Goal: Use online tool/utility: Use online tool/utility

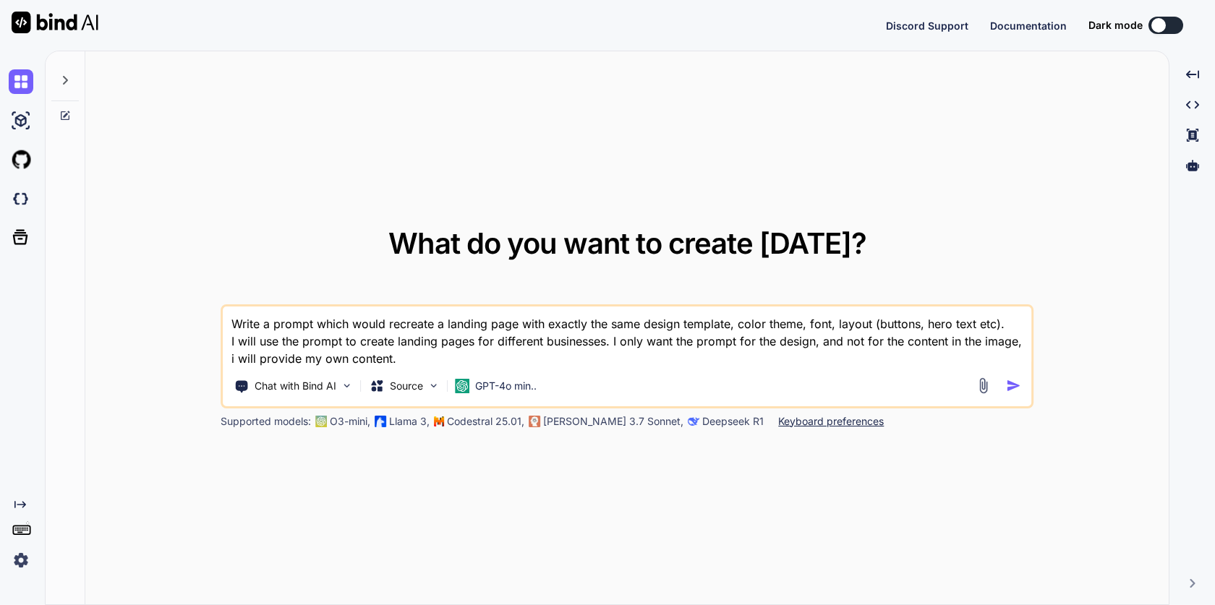
click at [425, 335] on textarea "Write a prompt which would recreate a landing page with exactly the same design…" at bounding box center [627, 337] width 809 height 61
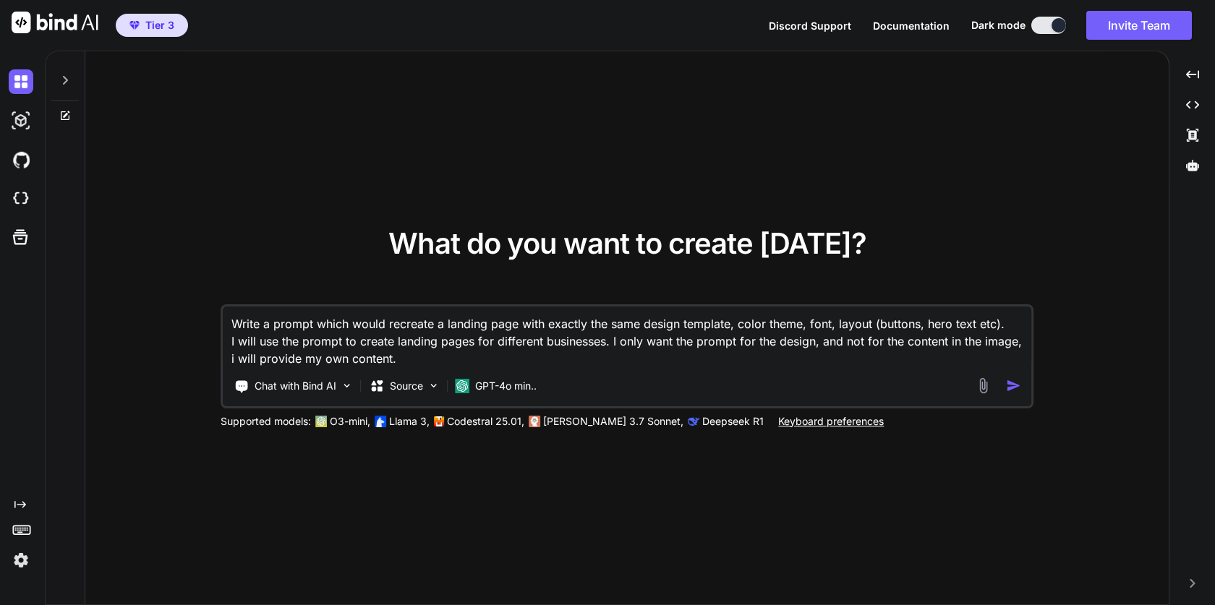
type textarea "x"
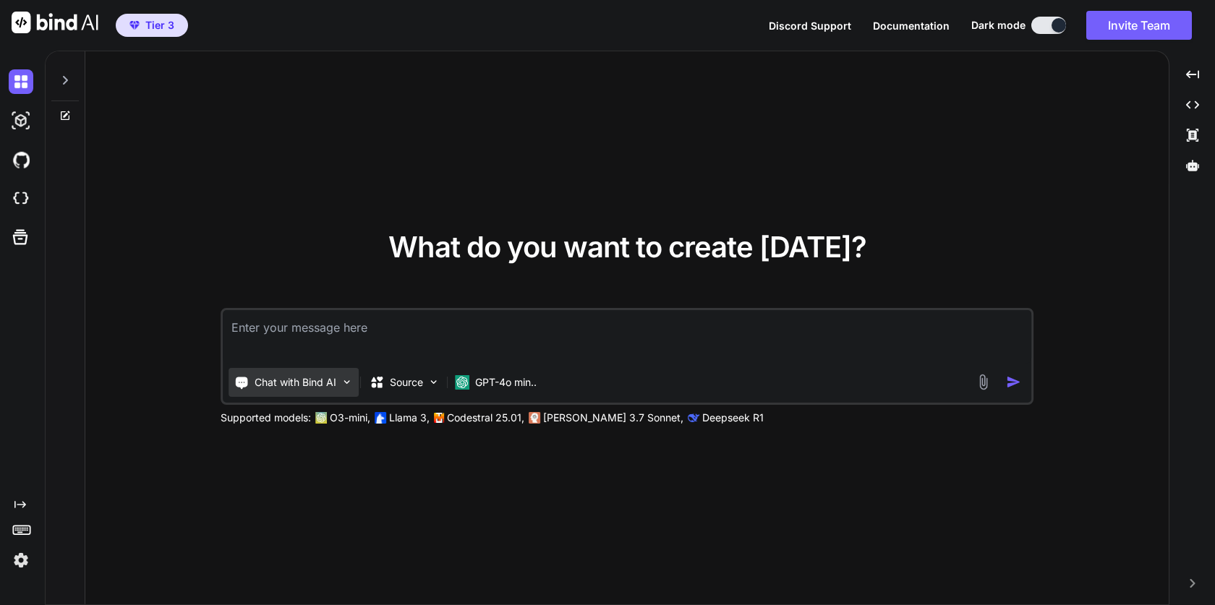
click at [330, 380] on p "Chat with Bind AI" at bounding box center [296, 382] width 82 height 14
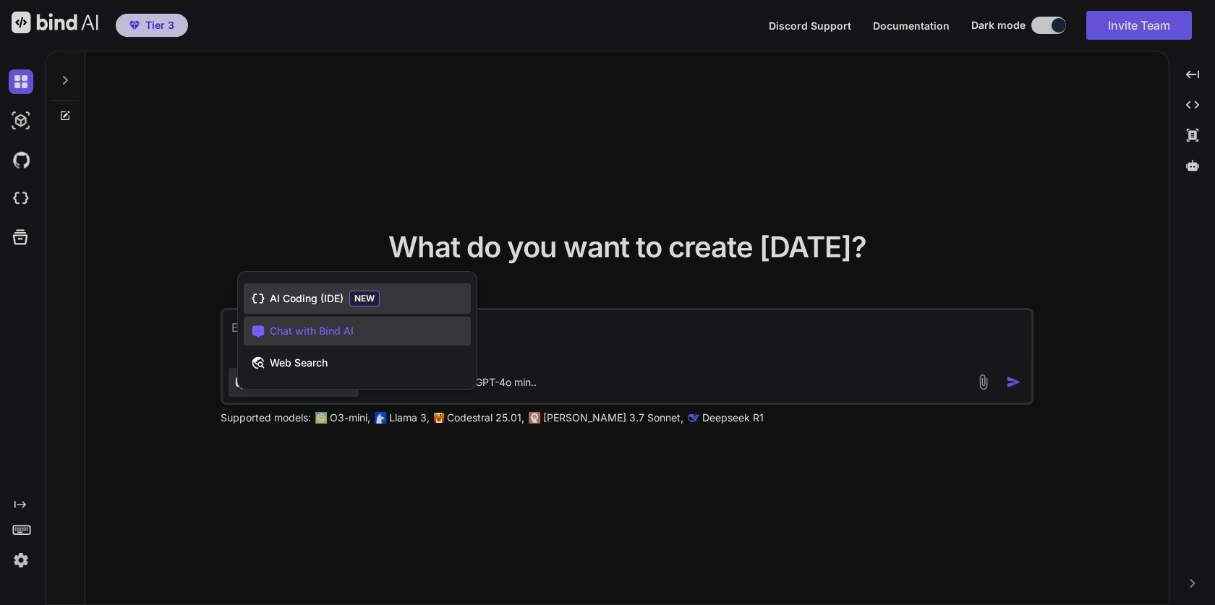
click at [318, 305] on span "AI Coding (IDE)" at bounding box center [307, 299] width 74 height 14
type textarea "x"
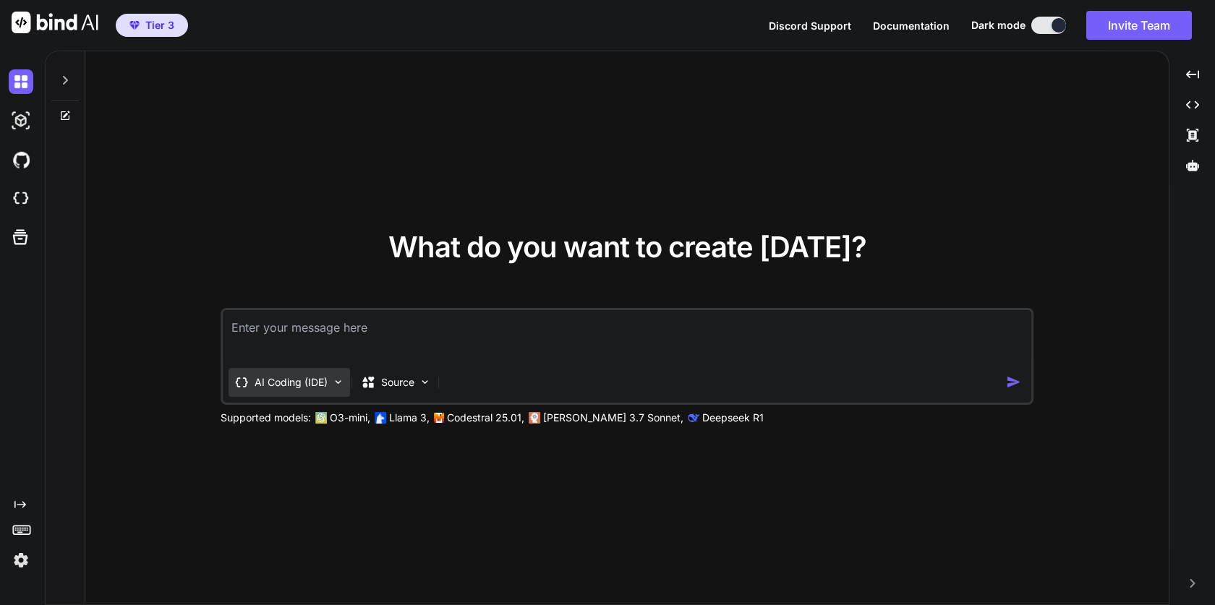
click at [323, 390] on div "AI Coding (IDE)" at bounding box center [290, 382] width 122 height 29
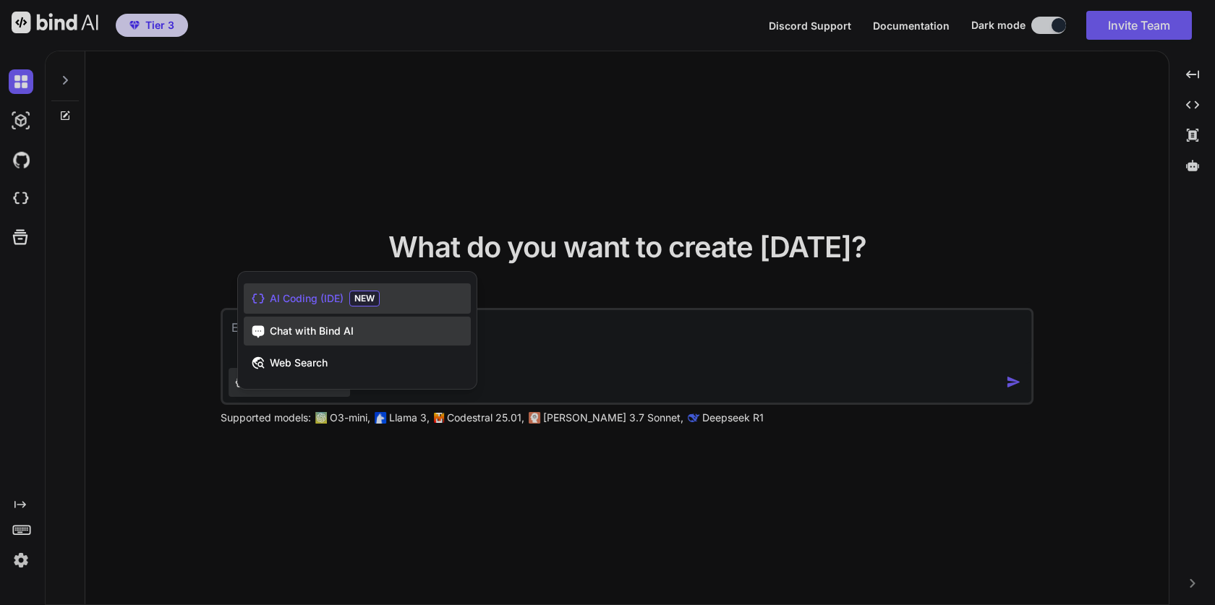
click at [327, 318] on div "Chat with Bind AI" at bounding box center [357, 331] width 227 height 29
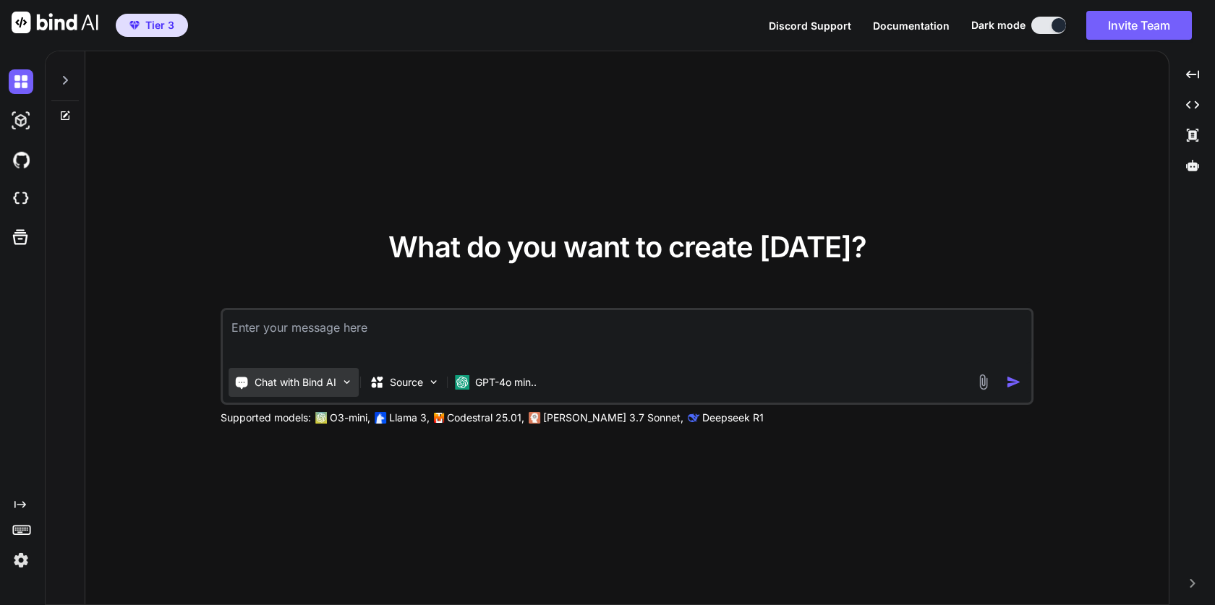
click at [308, 386] on p "Chat with Bind AI" at bounding box center [296, 382] width 82 height 14
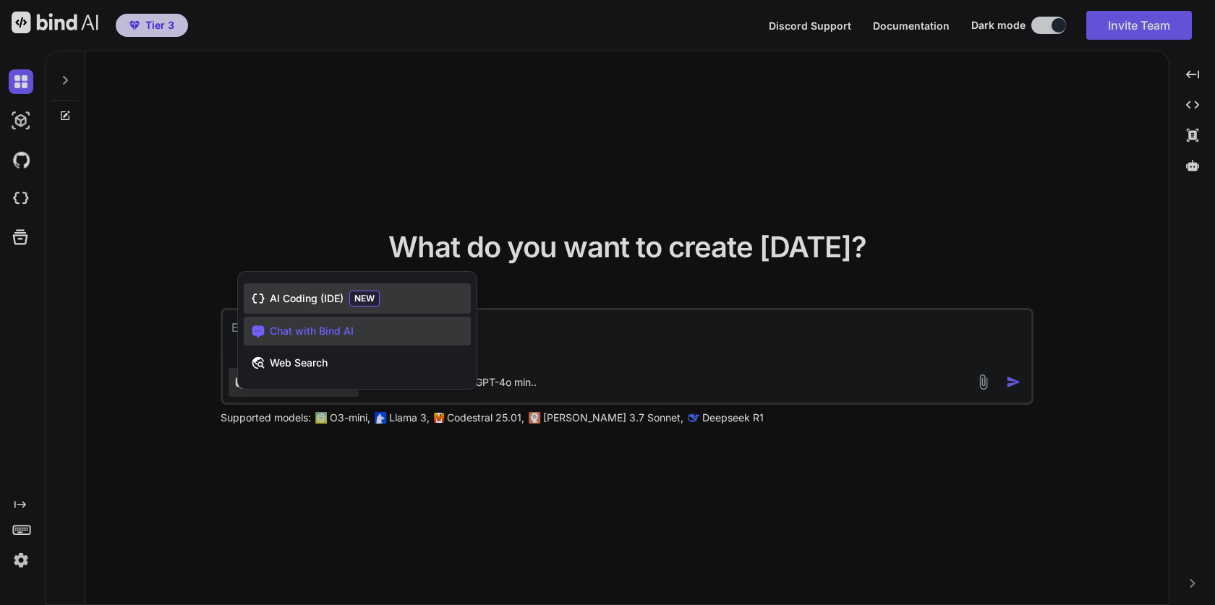
click at [313, 301] on span "AI Coding (IDE)" at bounding box center [307, 299] width 74 height 14
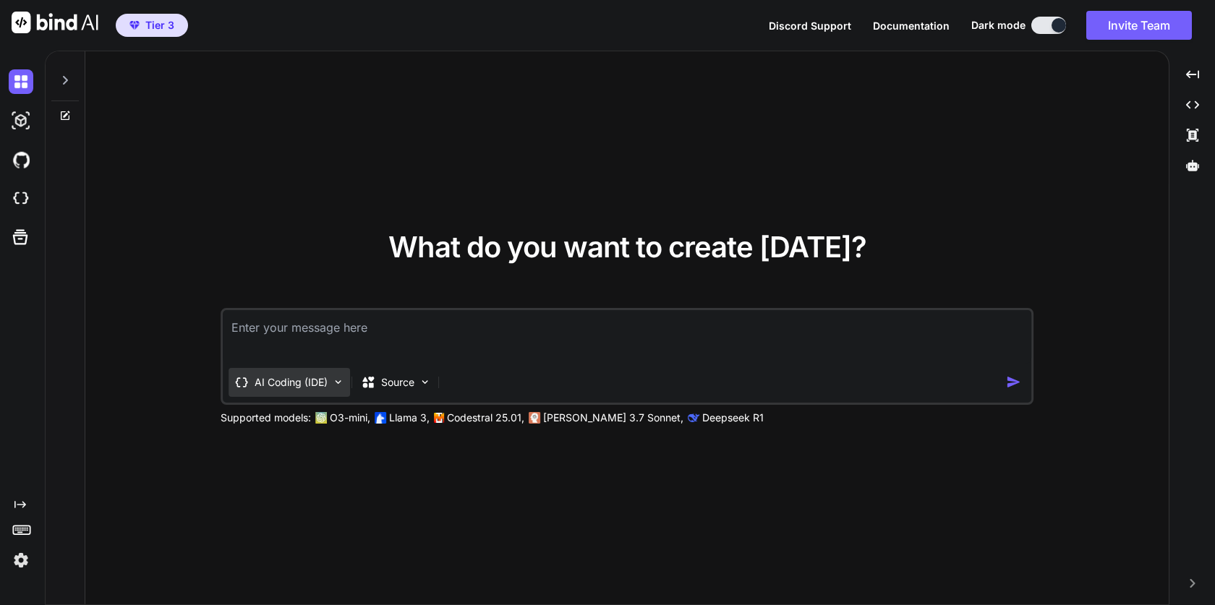
click at [303, 386] on p "AI Coding (IDE)" at bounding box center [291, 382] width 73 height 14
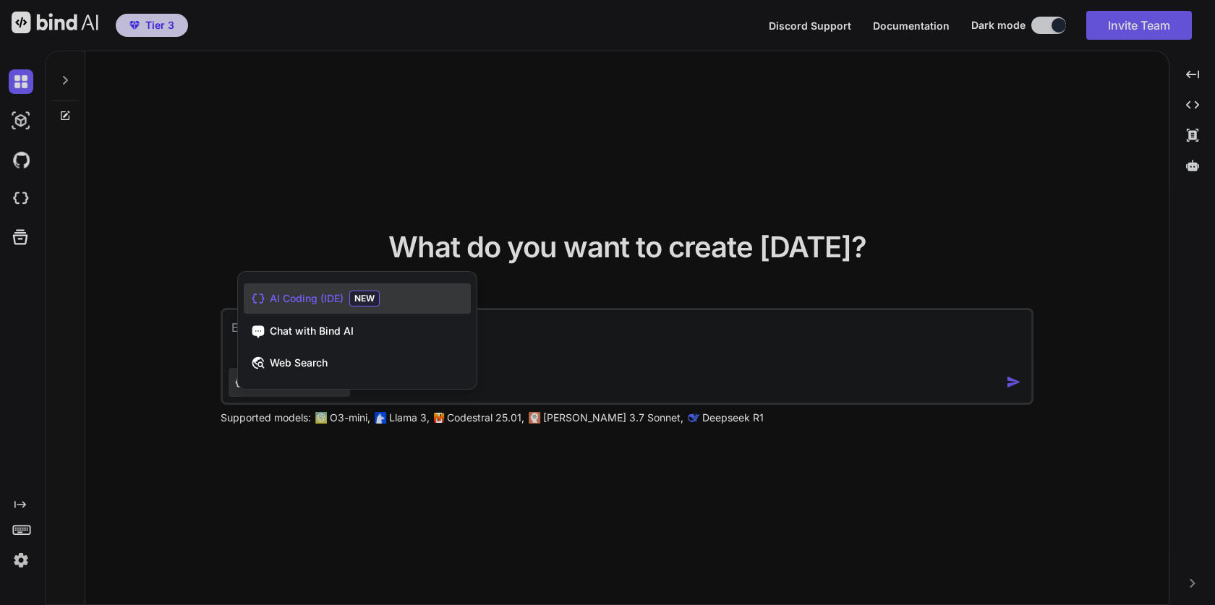
click at [321, 304] on span "AI Coding (IDE)" at bounding box center [307, 299] width 74 height 14
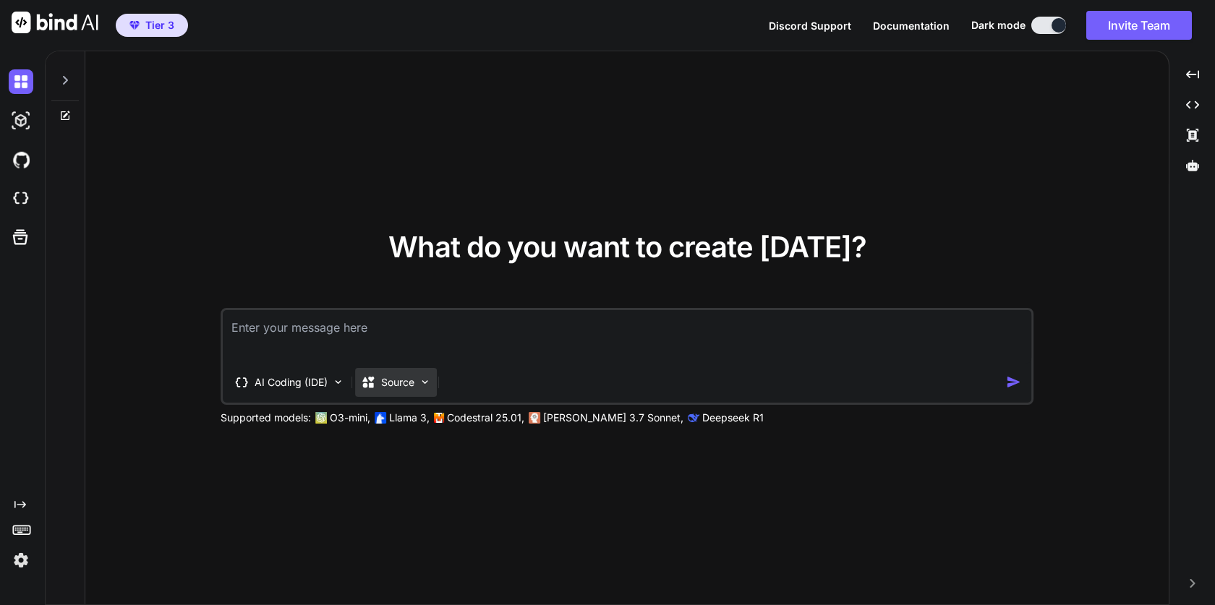
click at [382, 395] on div "Source" at bounding box center [396, 382] width 82 height 29
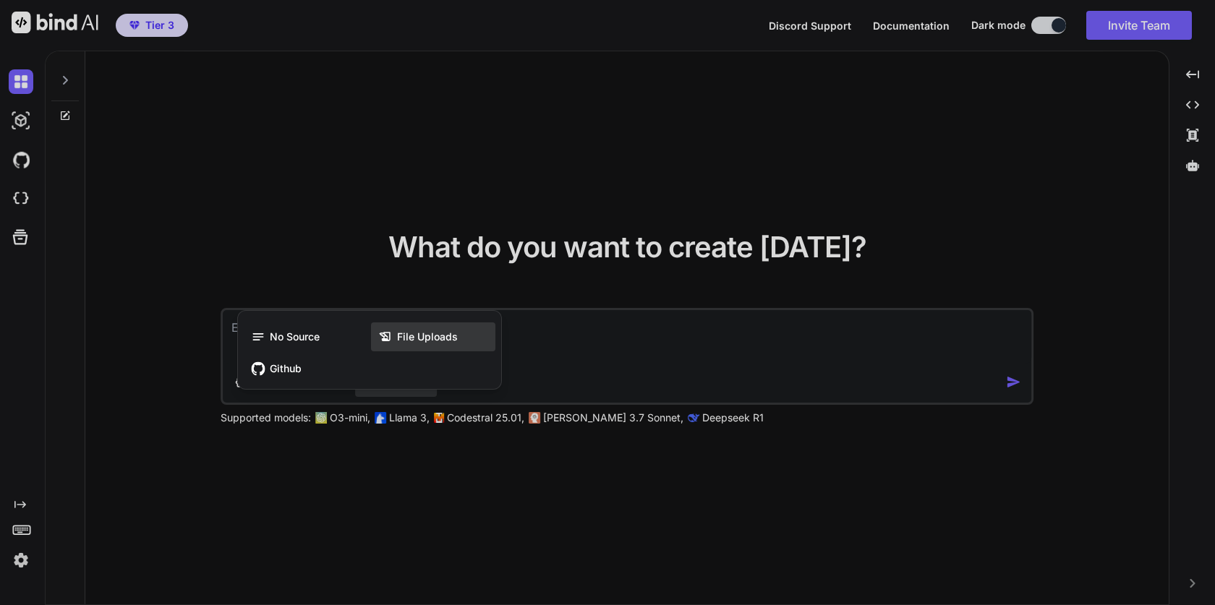
click at [440, 326] on div "File Uploads" at bounding box center [433, 337] width 124 height 29
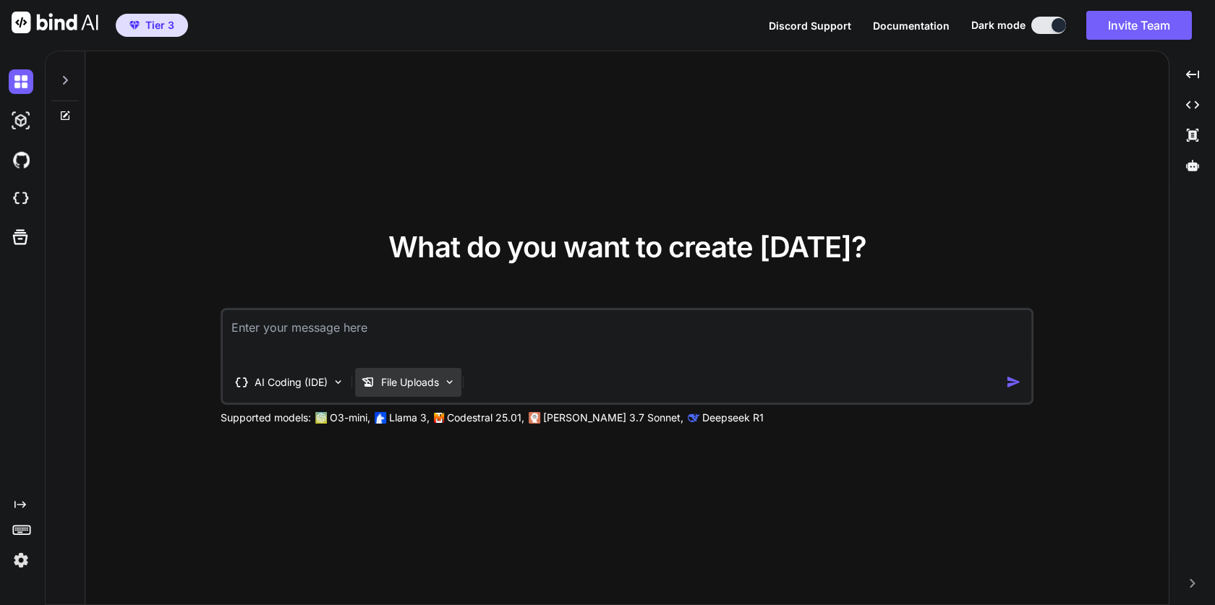
click at [414, 388] on p "File Uploads" at bounding box center [410, 382] width 58 height 14
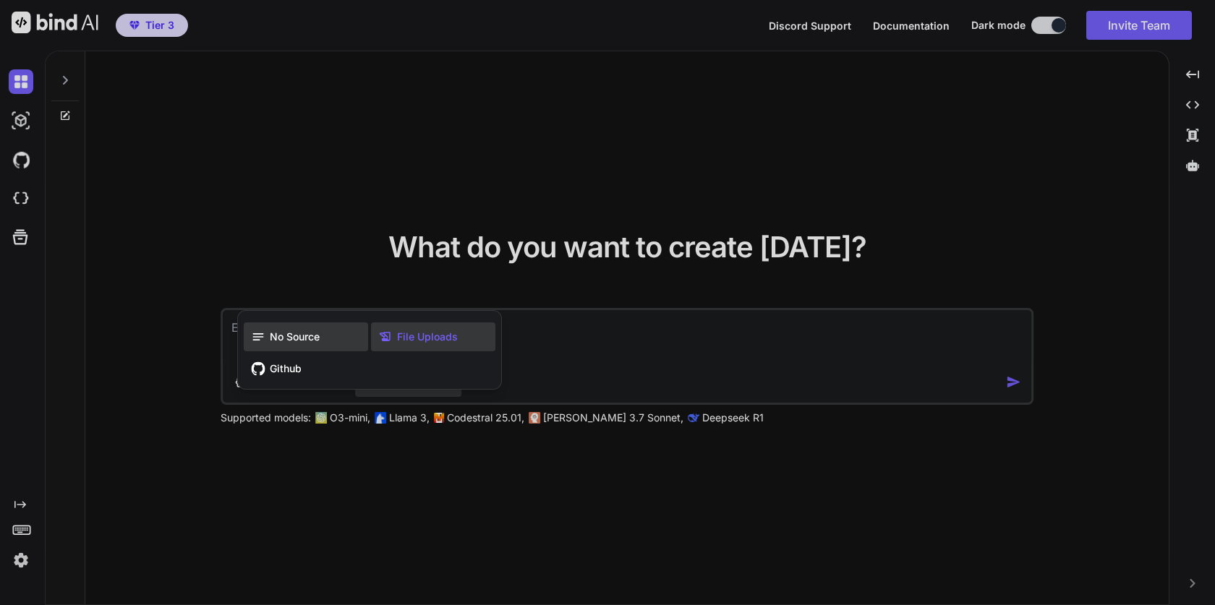
click at [300, 328] on div "No Source" at bounding box center [306, 337] width 124 height 29
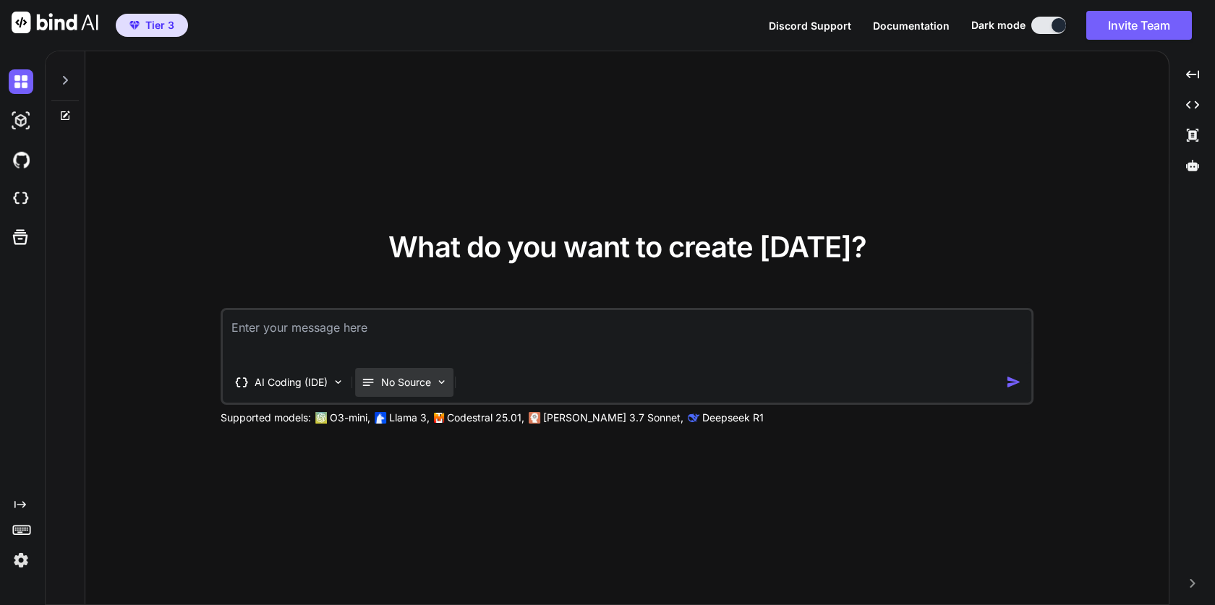
click at [409, 368] on div "No Source" at bounding box center [404, 382] width 98 height 29
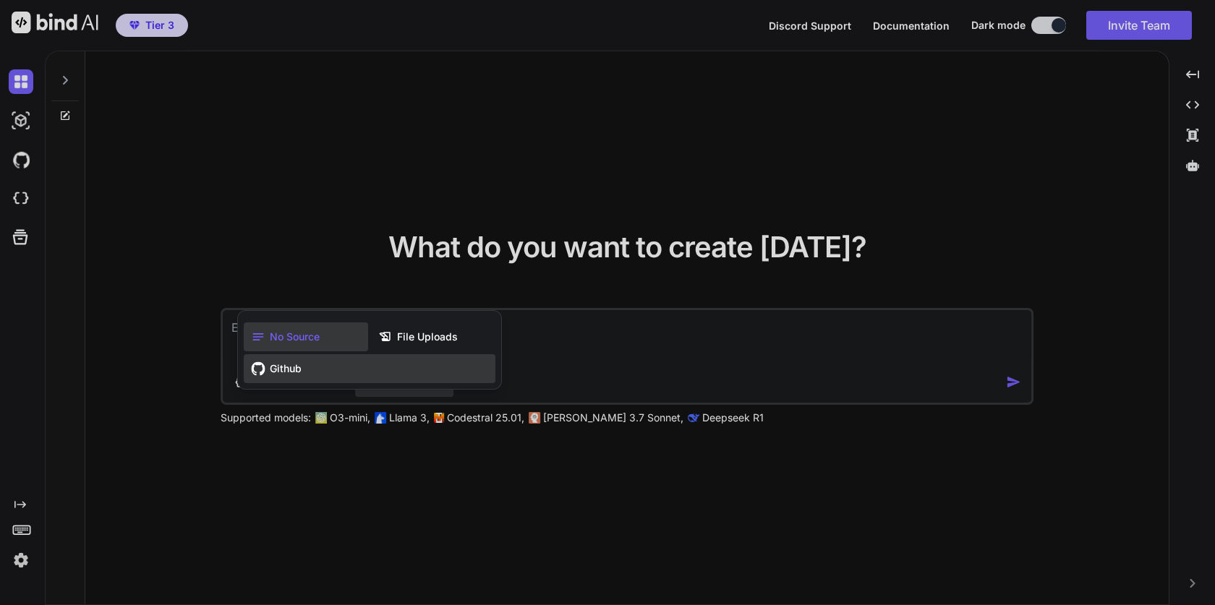
click at [329, 368] on div "Github" at bounding box center [370, 368] width 252 height 29
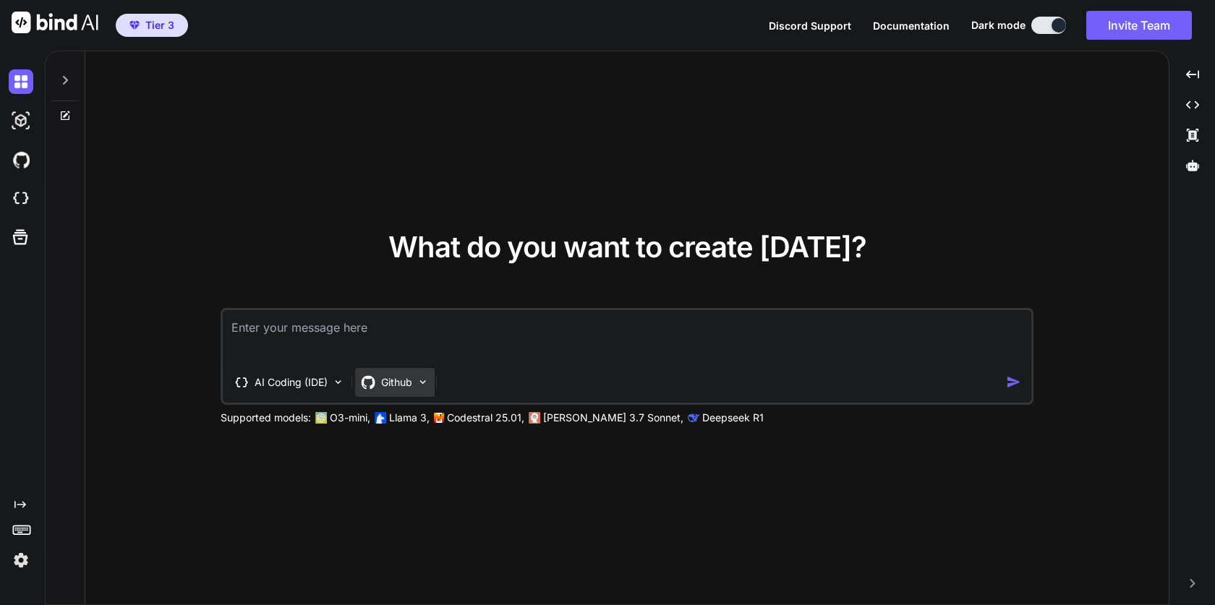
click at [401, 383] on p "Github" at bounding box center [396, 382] width 31 height 14
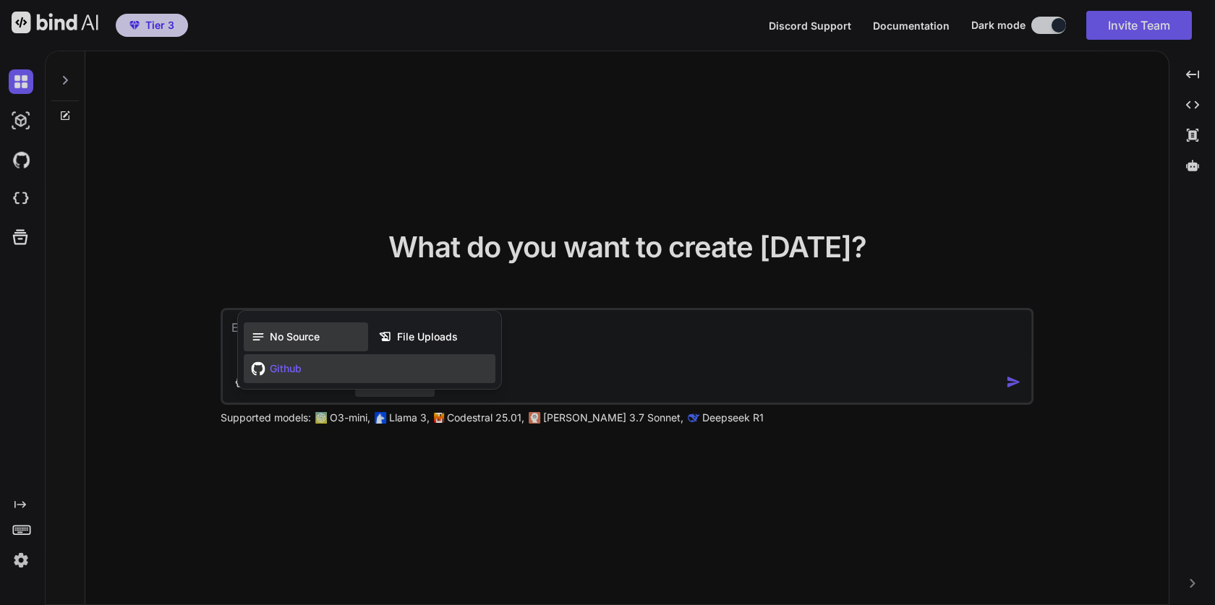
click at [300, 342] on span "No Source" at bounding box center [295, 337] width 50 height 14
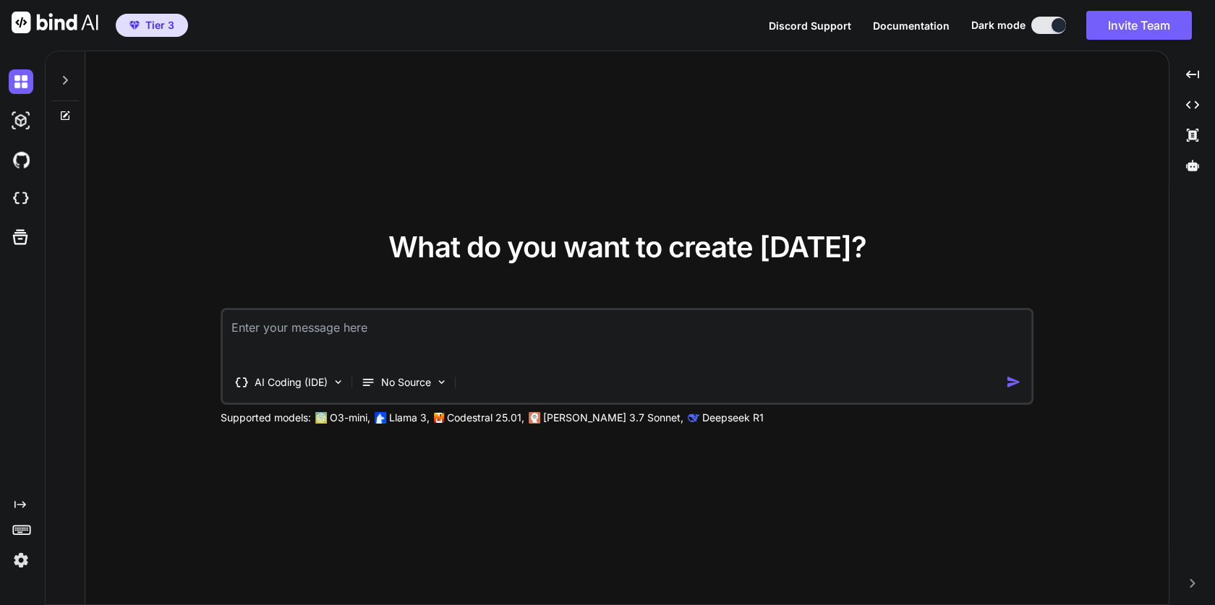
click at [64, 77] on icon at bounding box center [65, 80] width 5 height 9
